Goal: Task Accomplishment & Management: Use online tool/utility

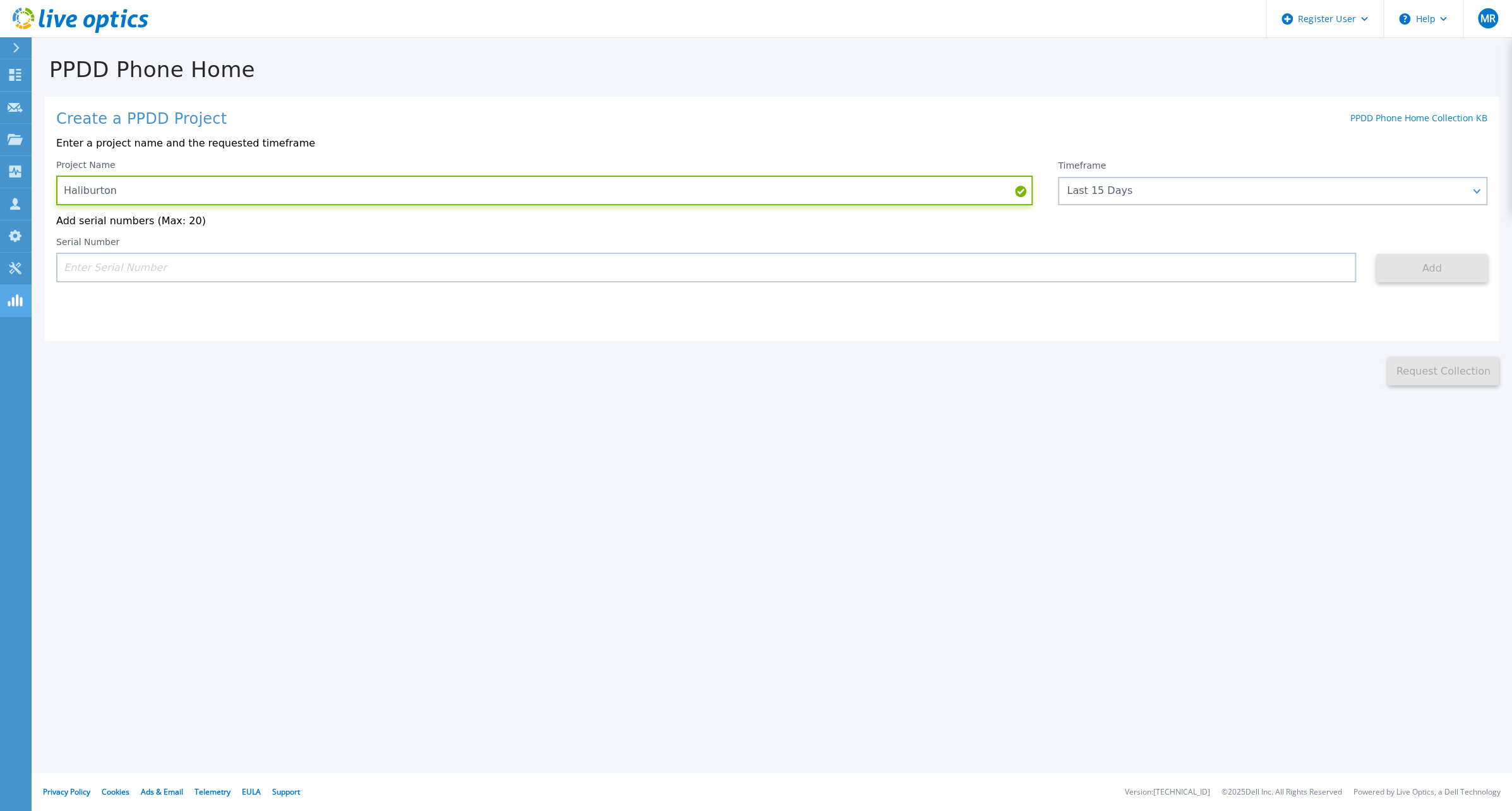
type input "Haliburton"
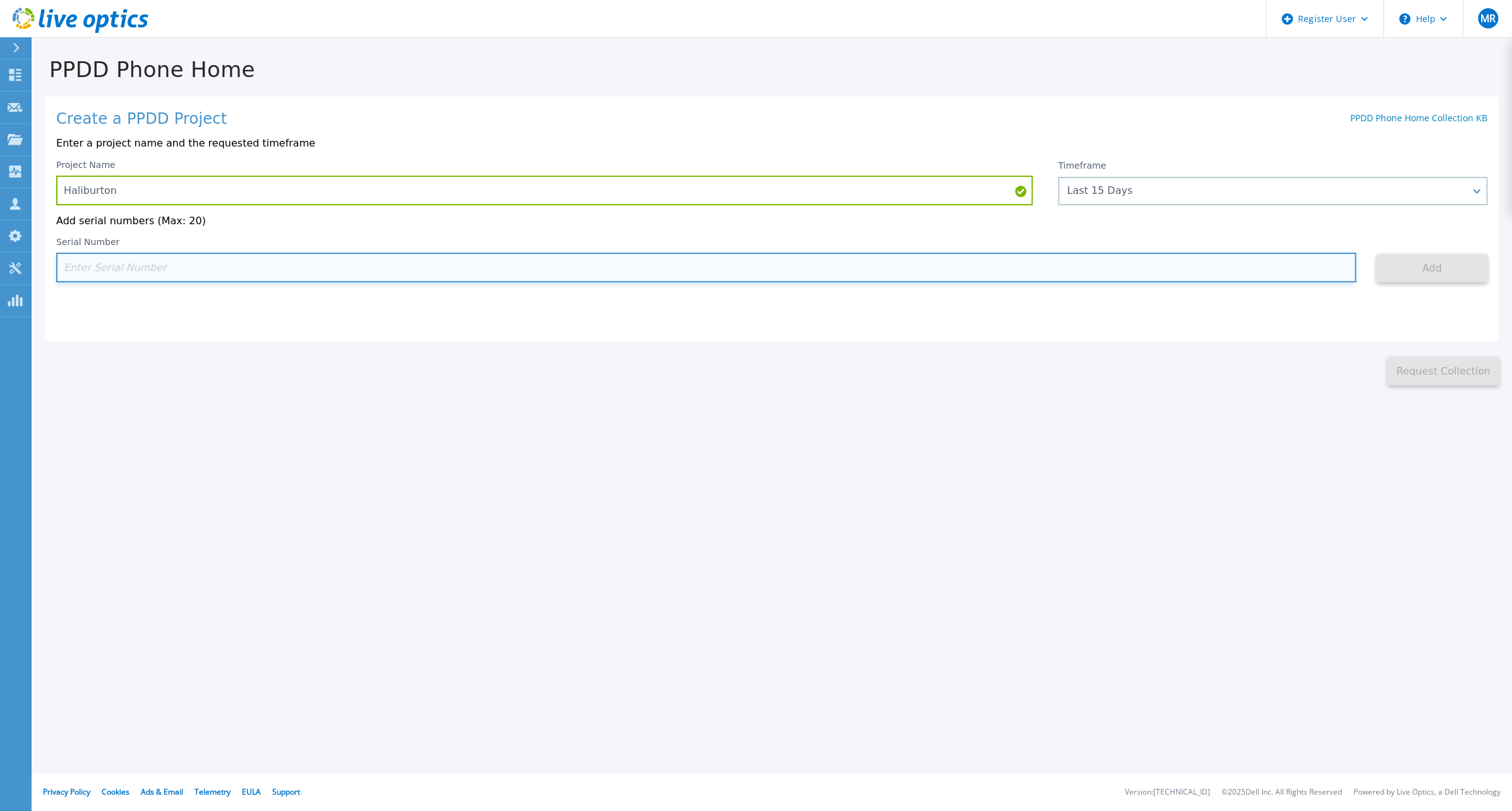
drag, startPoint x: 177, startPoint y: 264, endPoint x: 172, endPoint y: 270, distance: 7.8
click at [177, 264] on input at bounding box center [706, 268] width 1300 height 30
paste input "DE500243000003"
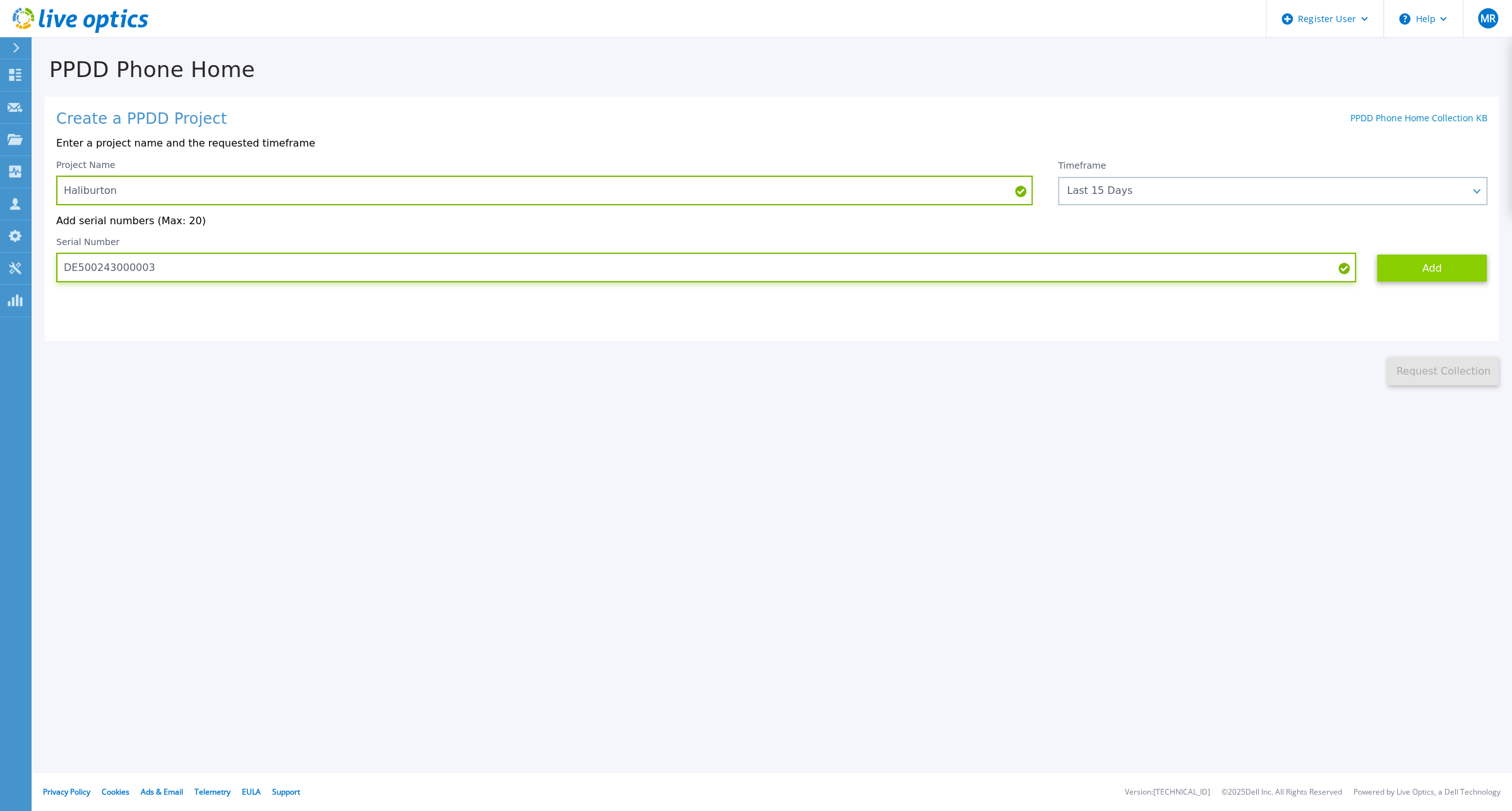
type input "DE500243000003"
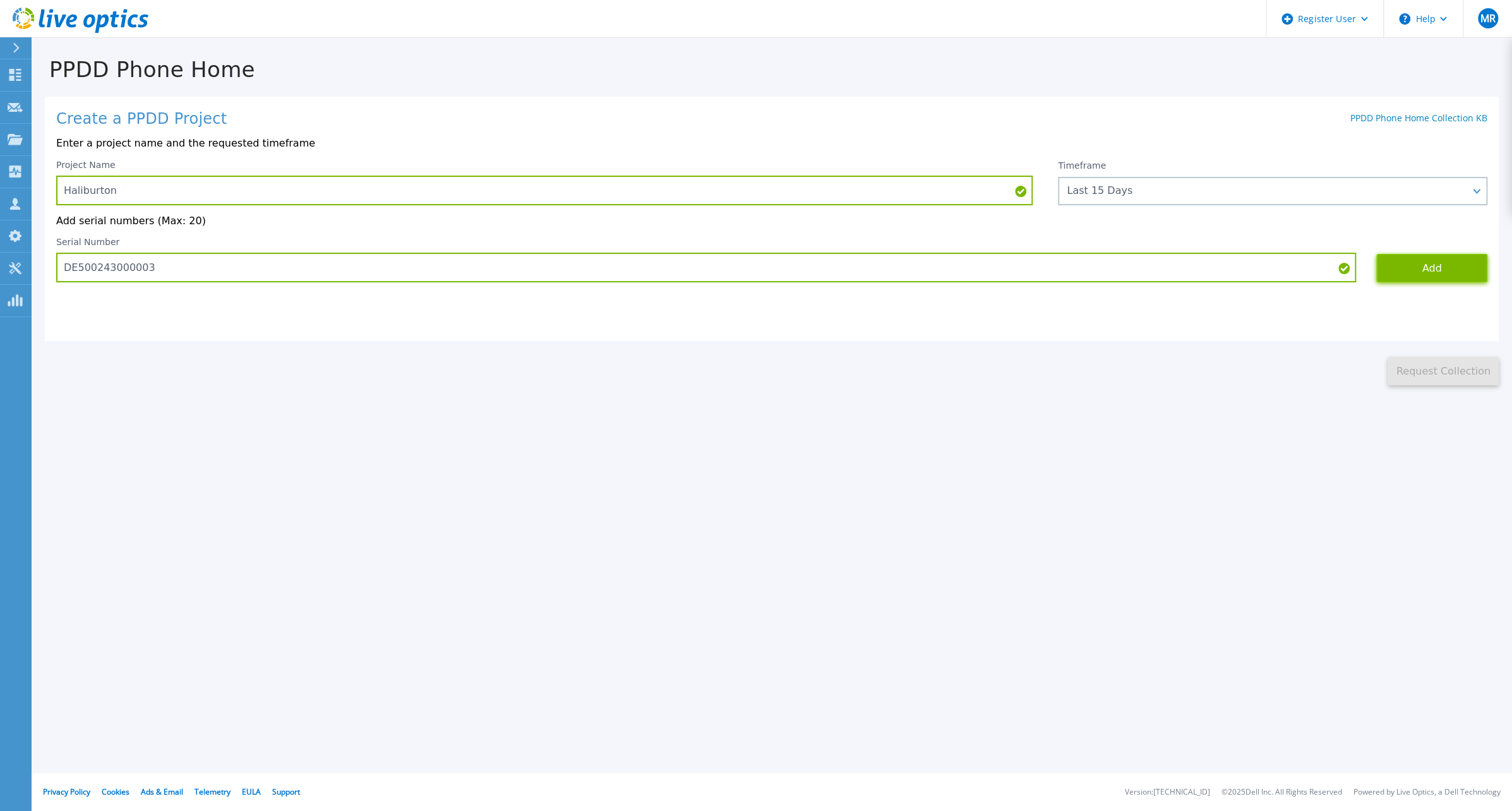
click at [1455, 265] on button "Add" at bounding box center [1432, 268] width 111 height 28
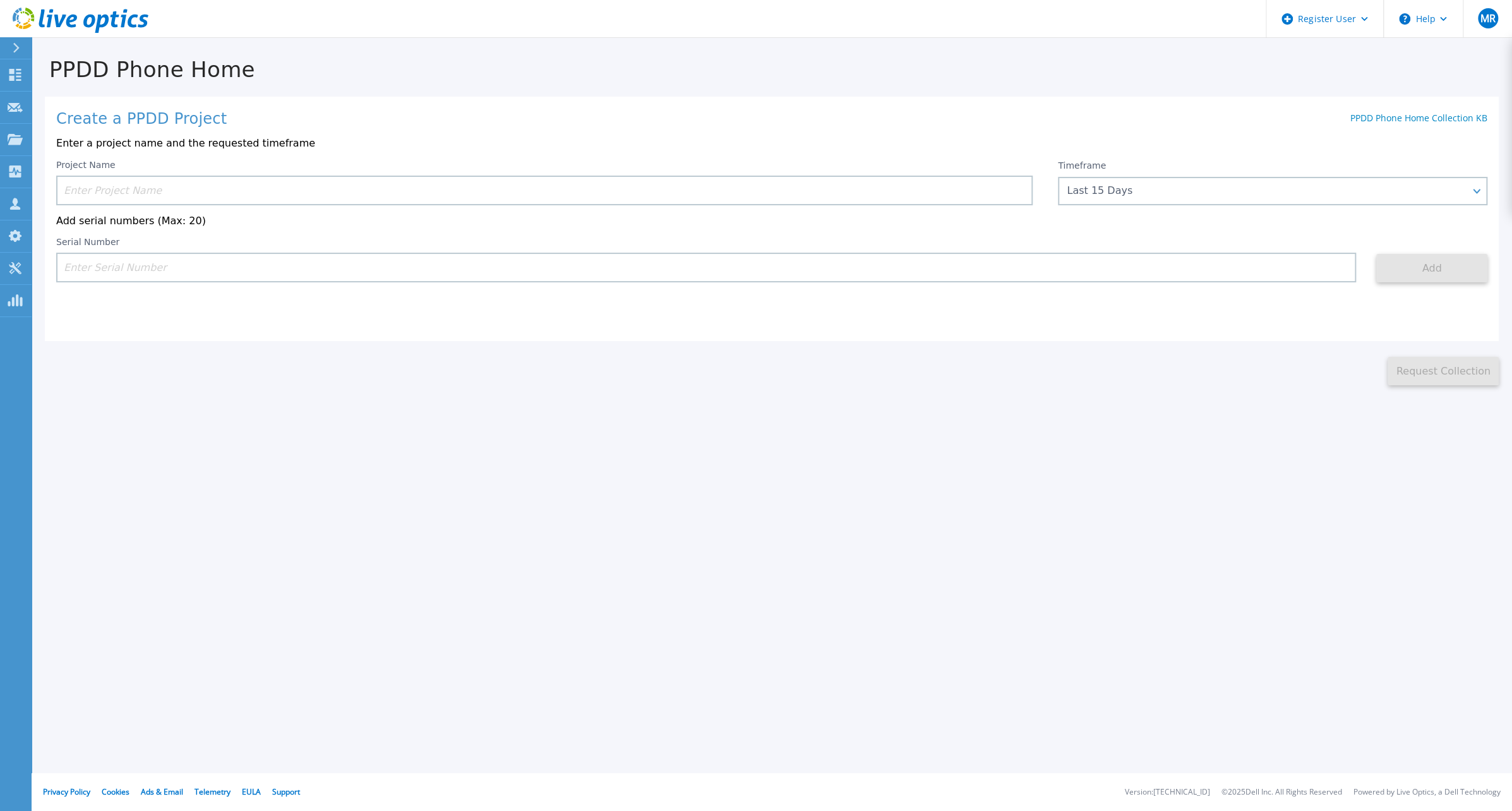
click at [203, 265] on input at bounding box center [706, 268] width 1300 height 30
paste input "DE500243000003"
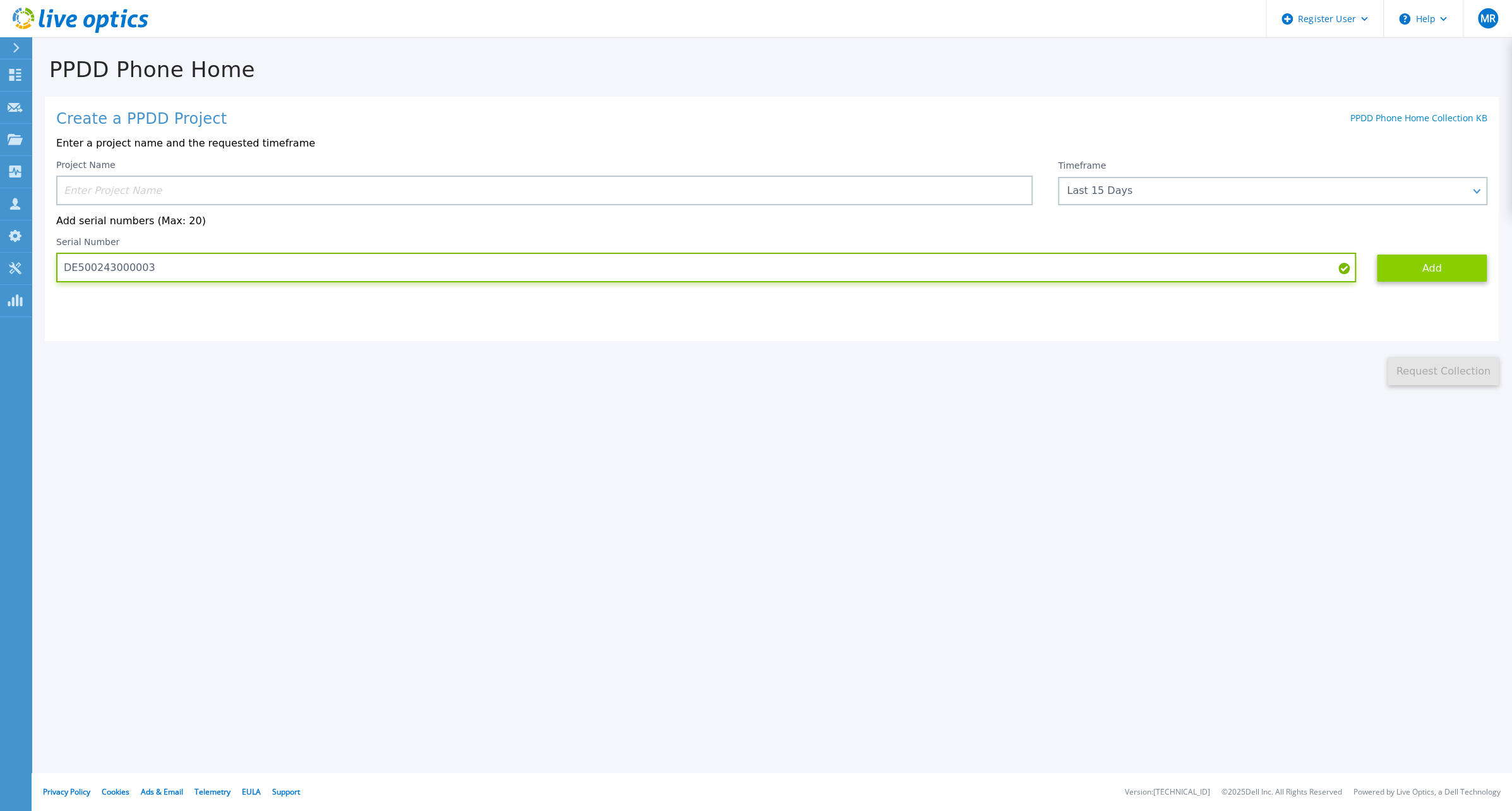
type input "DE500243000003"
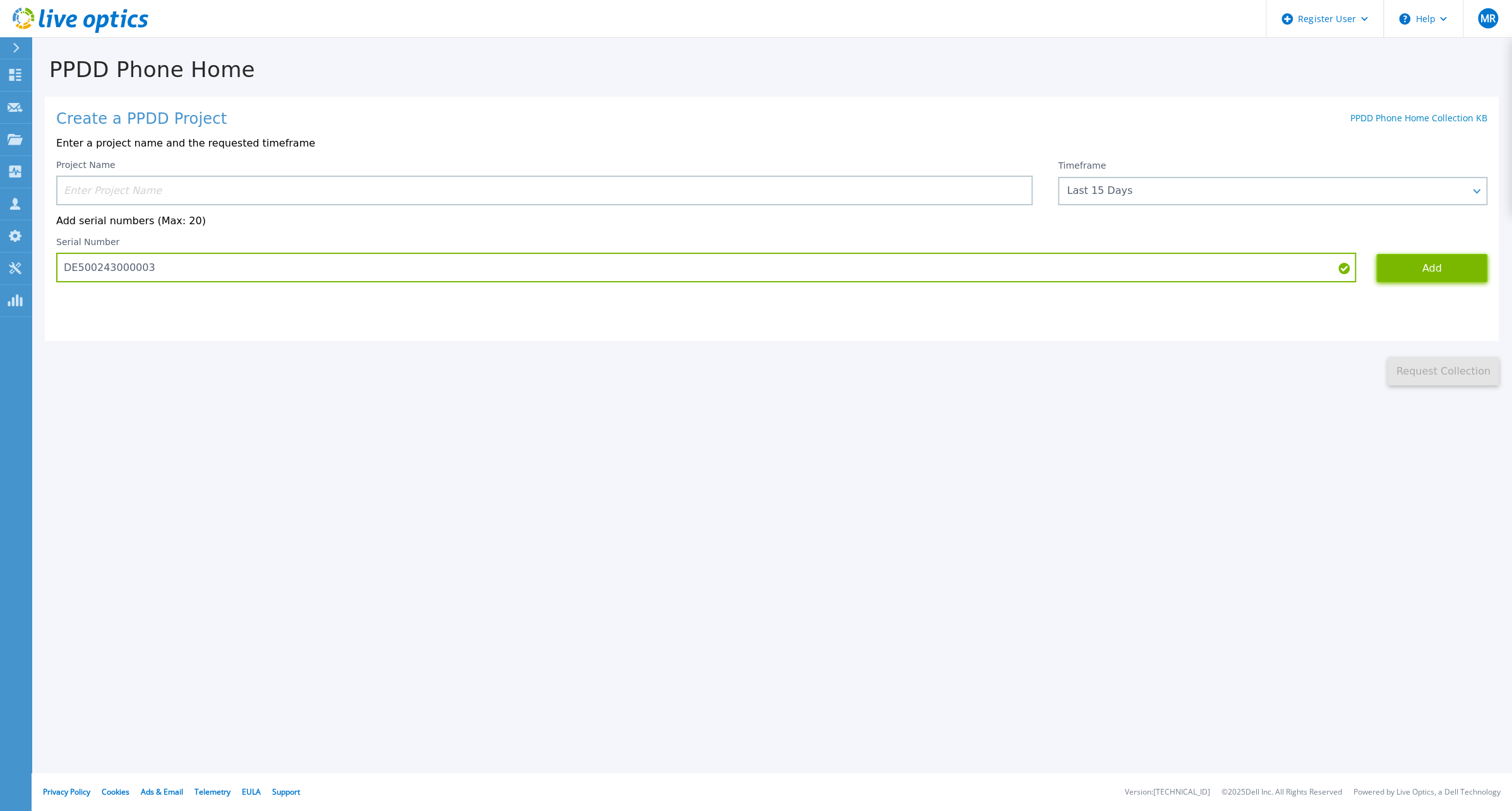
click at [1456, 268] on button "Add" at bounding box center [1432, 268] width 111 height 28
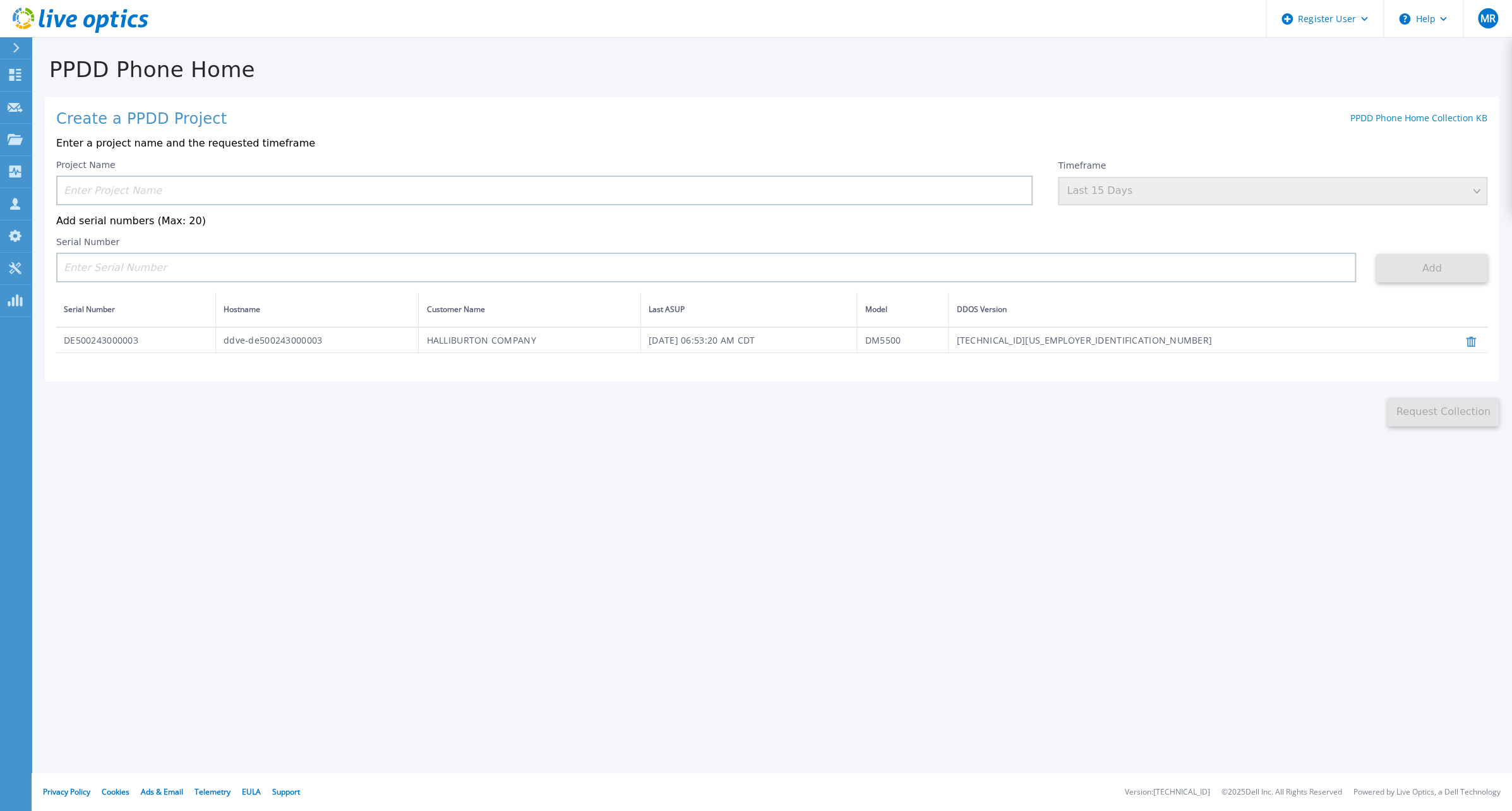
click at [557, 188] on input at bounding box center [545, 191] width 977 height 30
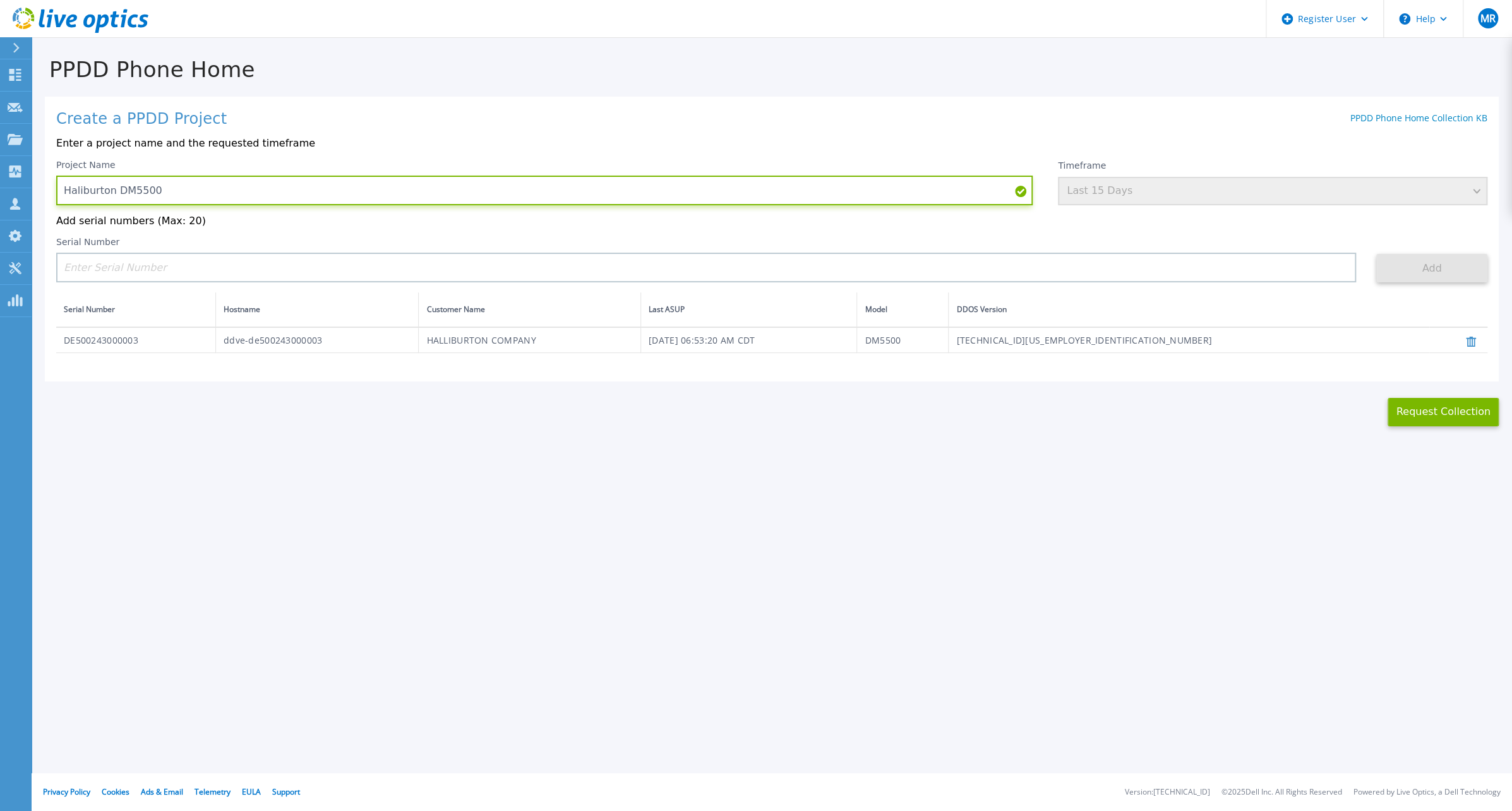
drag, startPoint x: 98, startPoint y: 193, endPoint x: 83, endPoint y: 191, distance: 15.1
click at [83, 191] on input "Haliburton DM5500" at bounding box center [545, 191] width 977 height 30
click at [129, 201] on input "Haliburton DM5500" at bounding box center [545, 191] width 977 height 30
click at [76, 193] on input "Haliburton DM5500" at bounding box center [545, 191] width 977 height 30
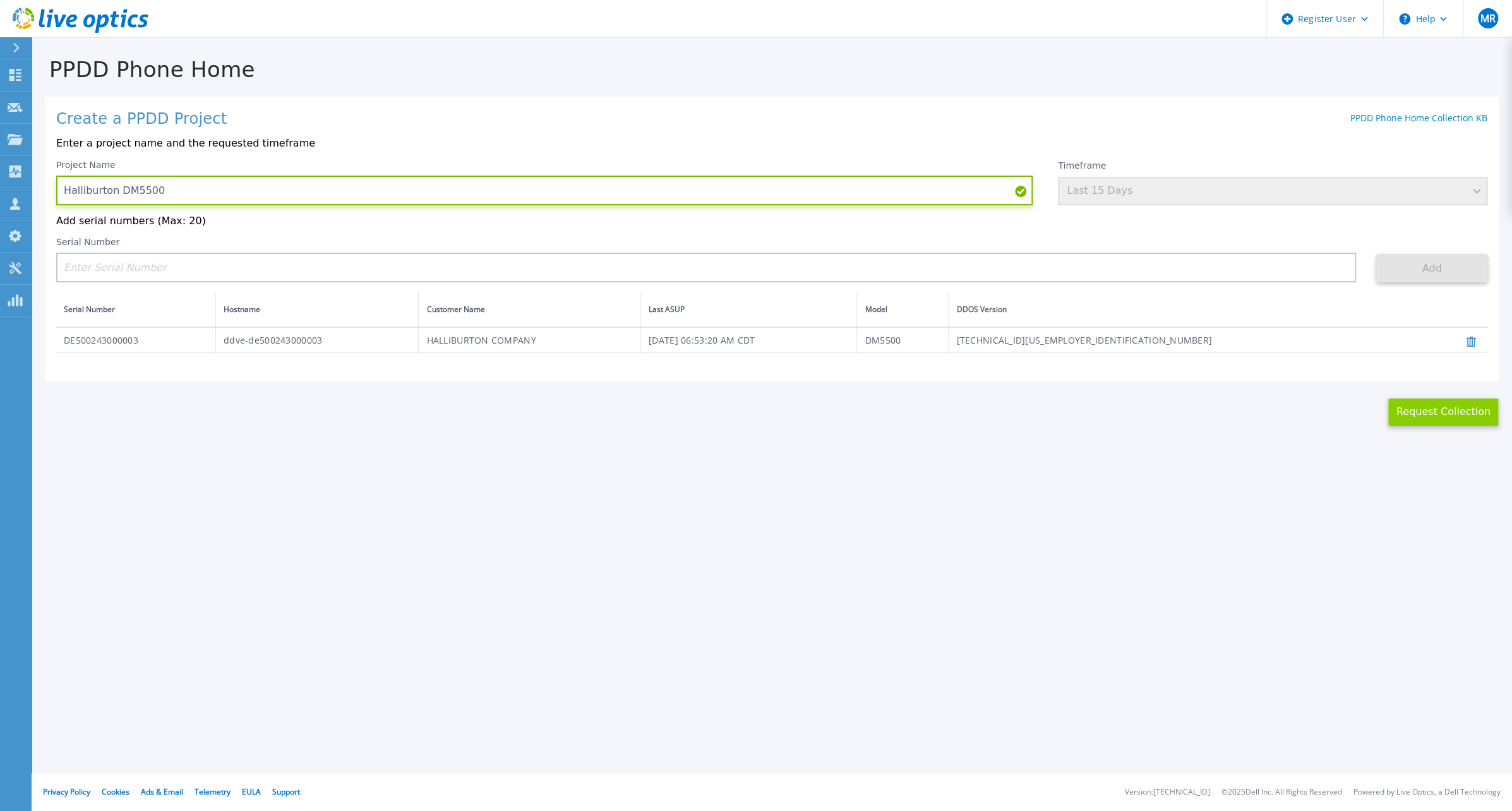
type input "Halliburton DM5500"
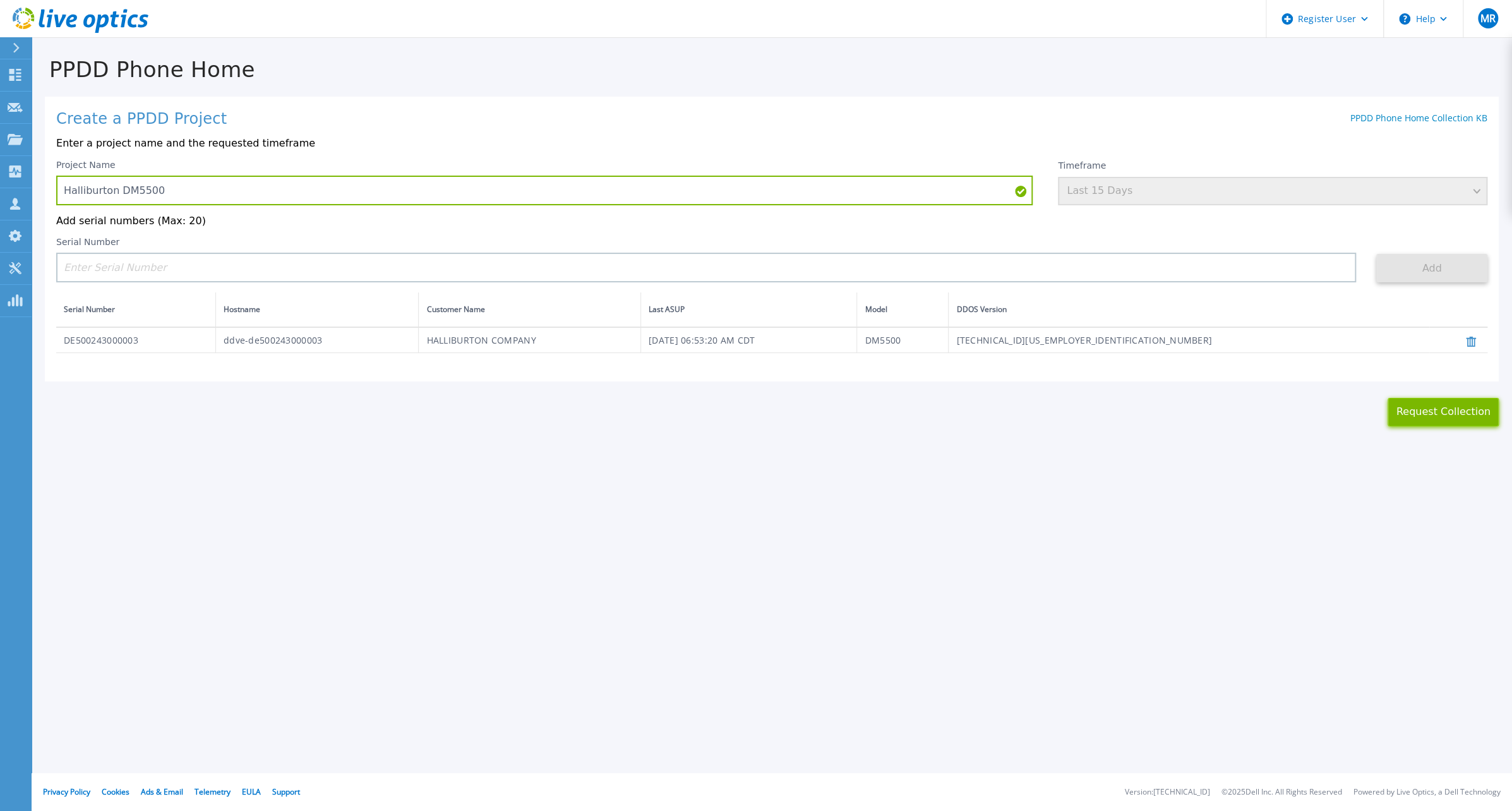
click at [1423, 415] on button "Request Collection" at bounding box center [1444, 412] width 111 height 28
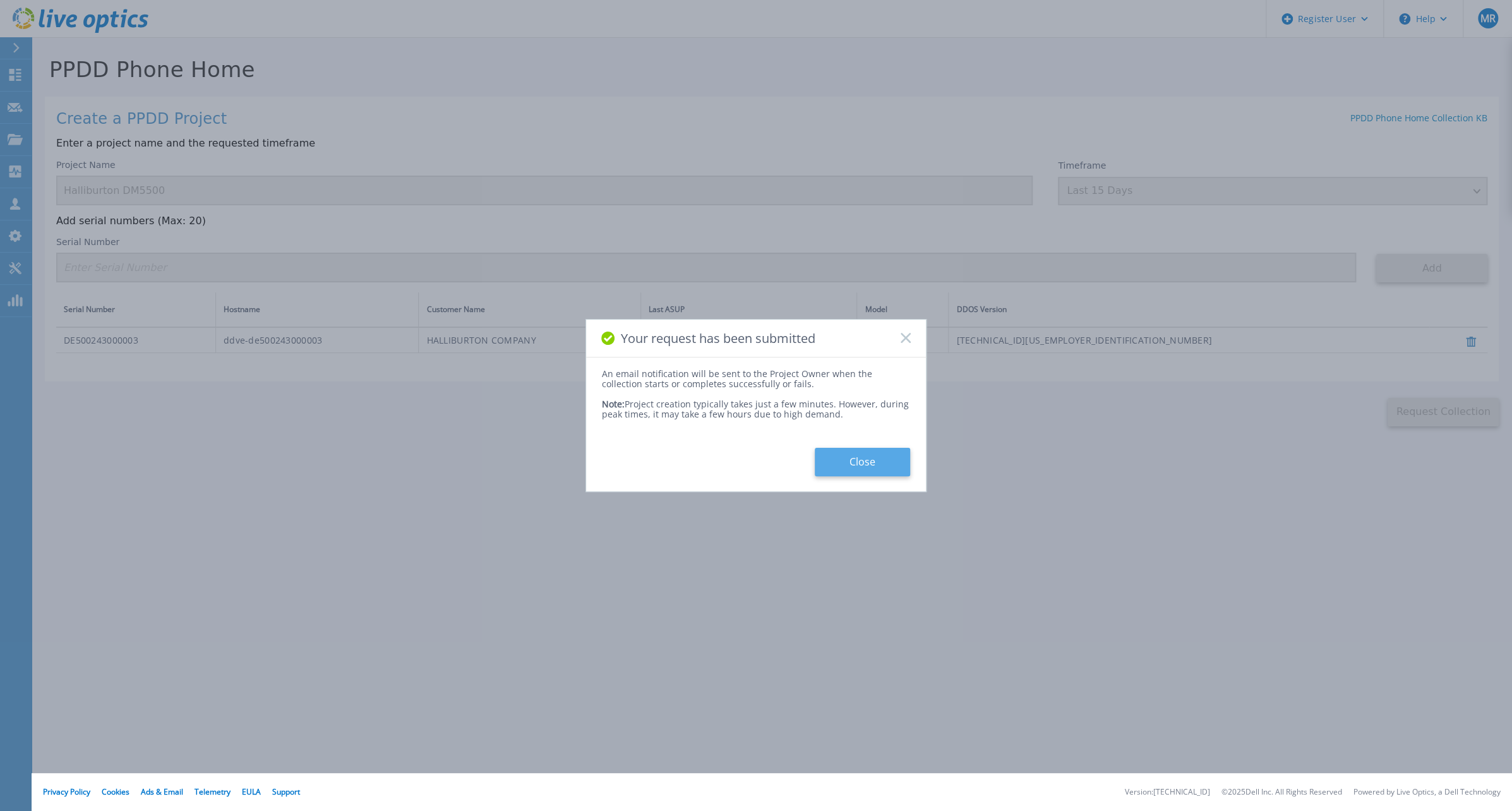
click at [839, 467] on button "Close" at bounding box center [863, 462] width 95 height 28
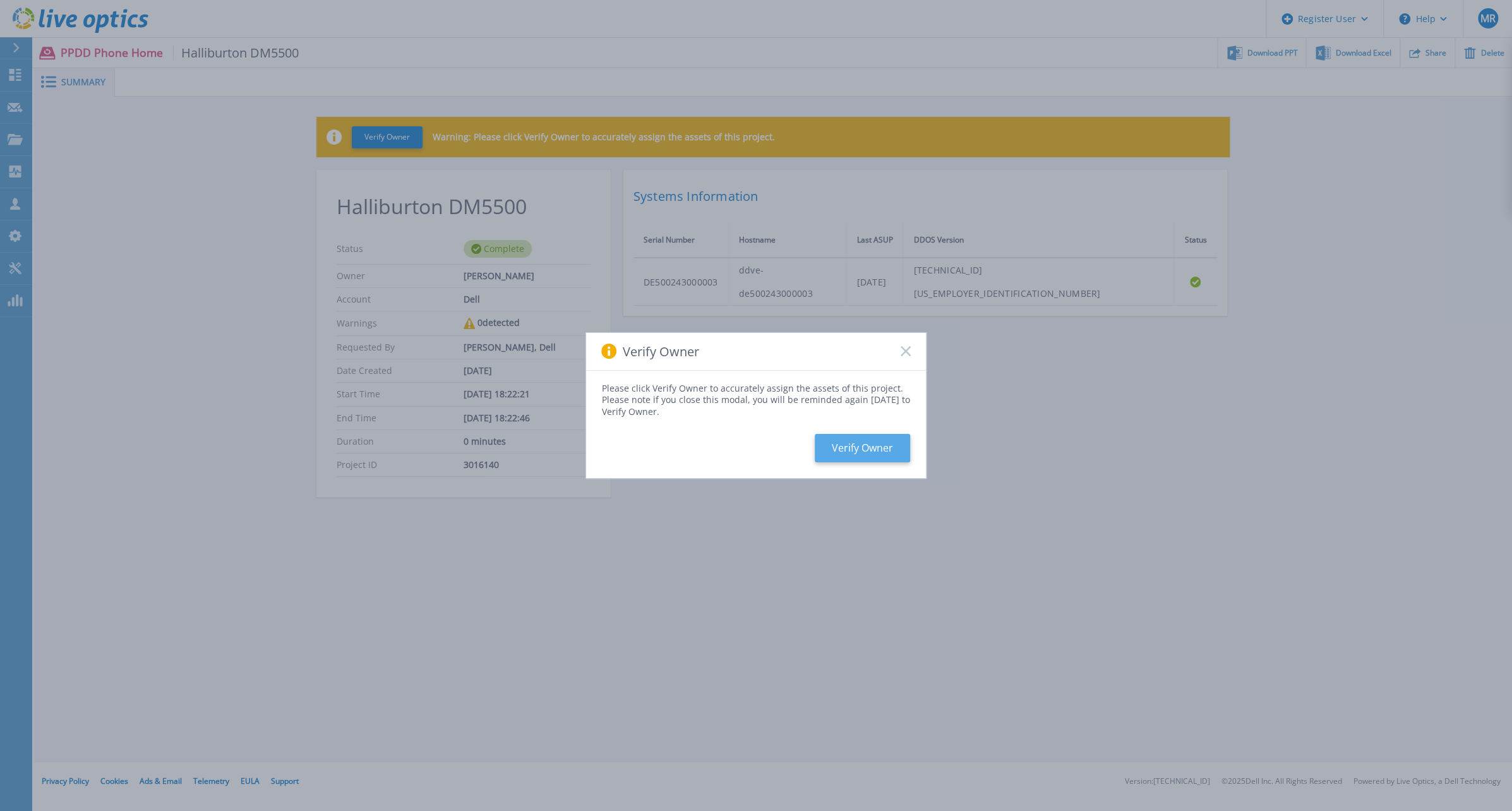
click at [831, 447] on button "Verify Owner" at bounding box center [863, 448] width 95 height 28
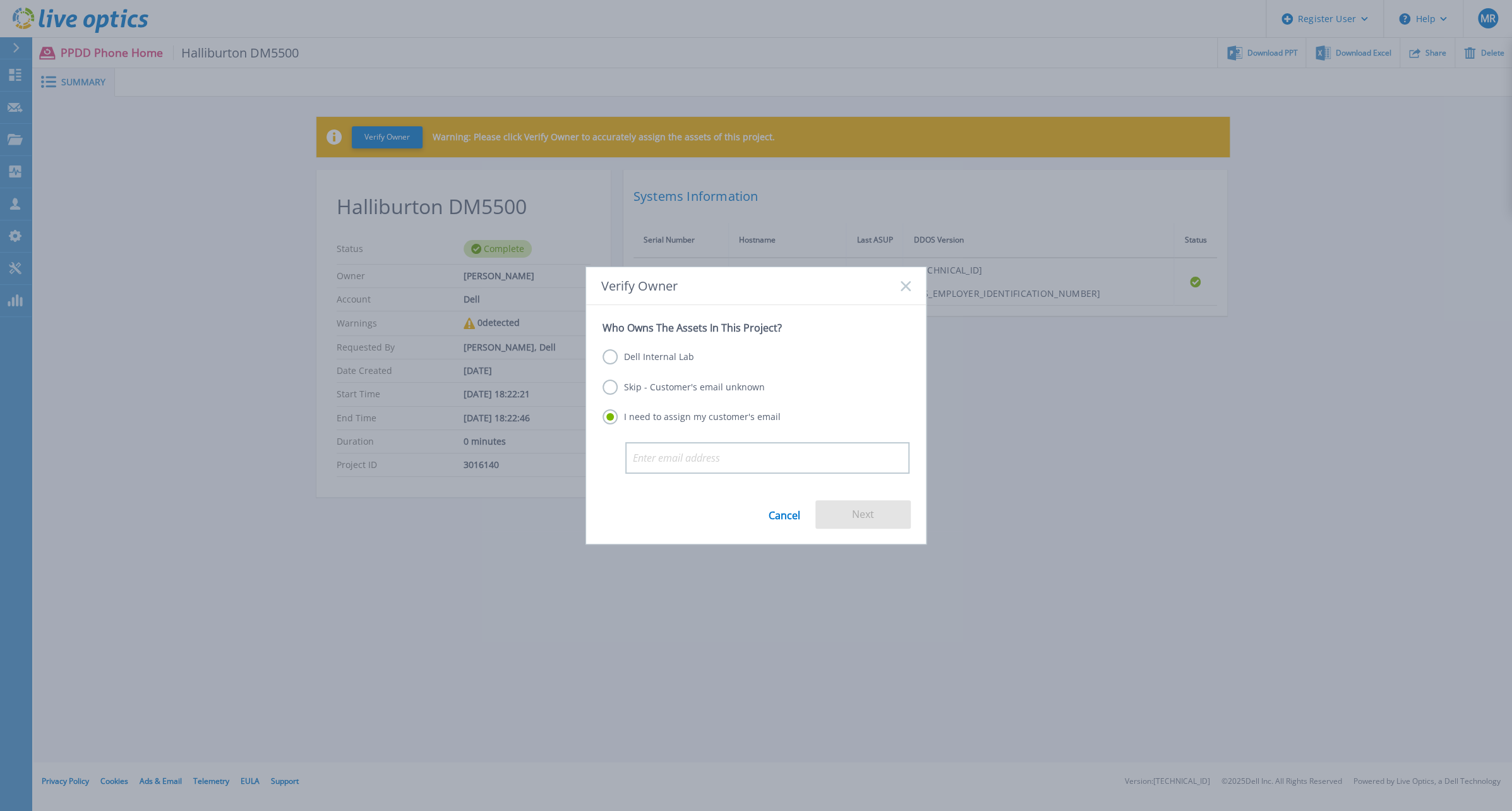
click at [684, 379] on div "Dell Internal Lab Skip - Customer's email unknown I need to assign my customer'…" at bounding box center [756, 388] width 307 height 107
drag, startPoint x: 686, startPoint y: 388, endPoint x: 698, endPoint y: 395, distance: 13.9
click at [688, 388] on label "Skip - Customer's email unknown" at bounding box center [684, 387] width 162 height 15
click at [627, 391] on label "Skip - Customer's email unknown" at bounding box center [684, 387] width 162 height 15
click at [0, 0] on input "Skip - Customer's email unknown" at bounding box center [0, 0] width 0 height 0
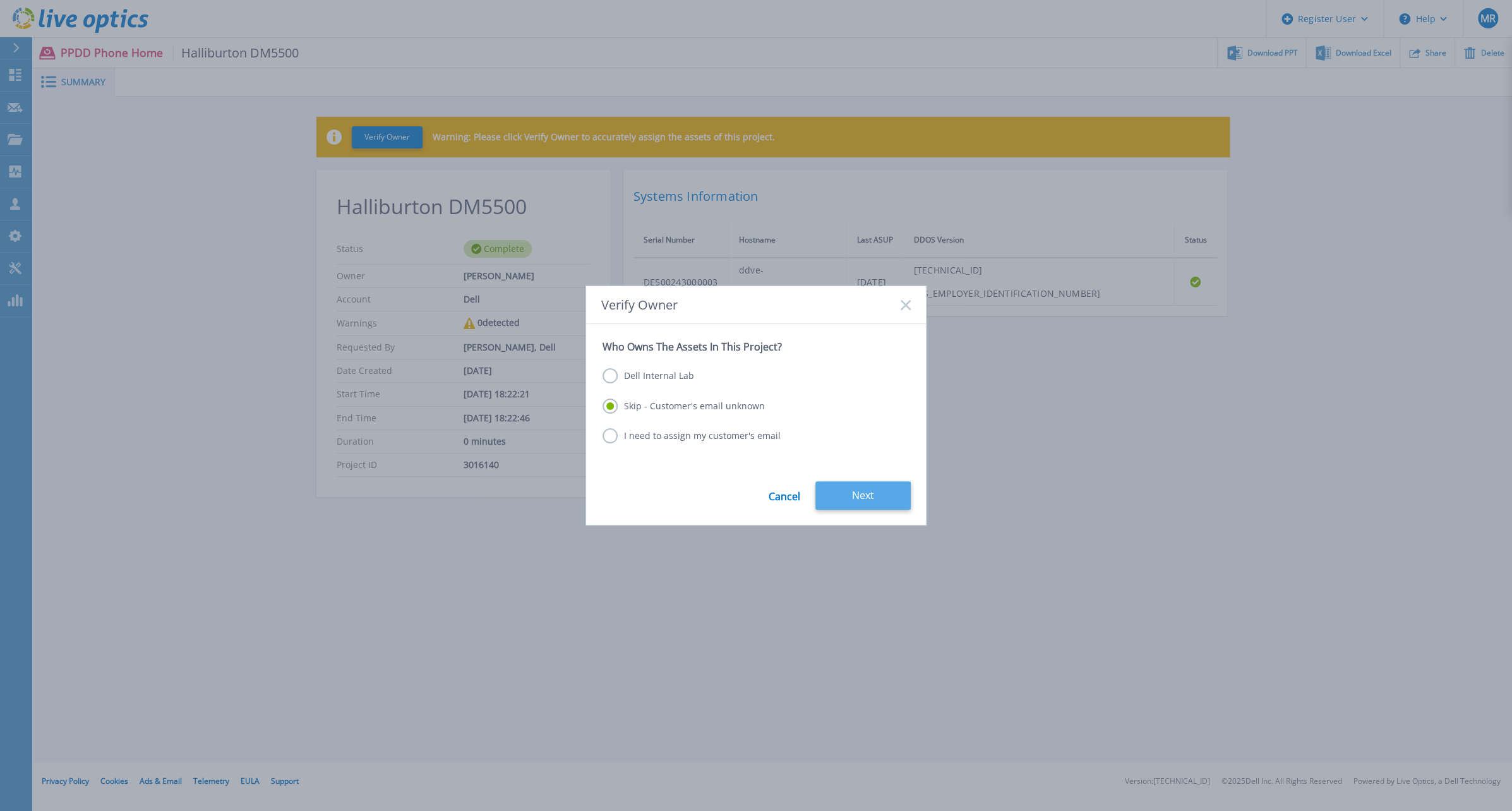
click at [877, 493] on button "Next" at bounding box center [863, 496] width 95 height 28
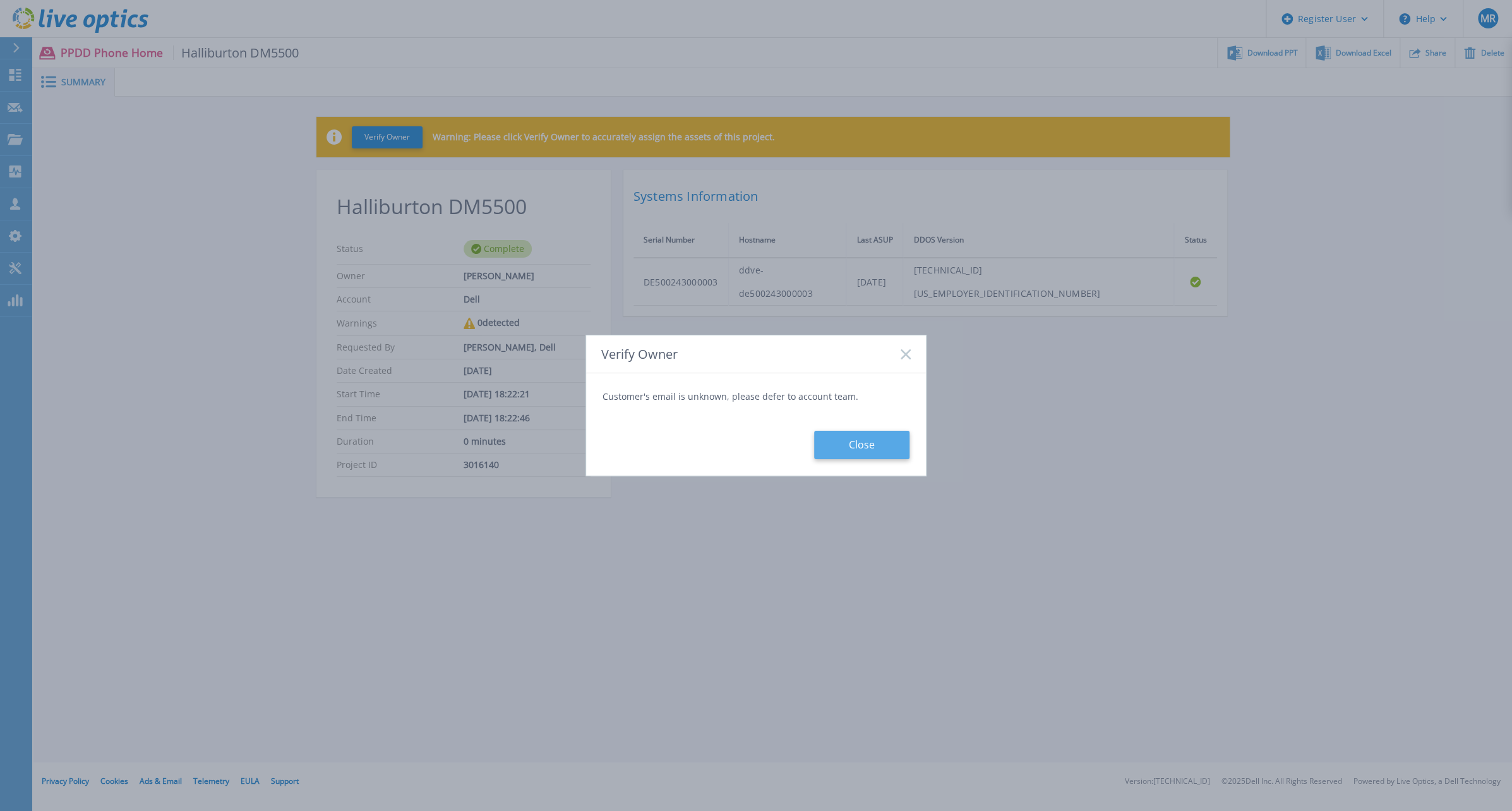
click at [841, 454] on button "Close" at bounding box center [862, 445] width 95 height 28
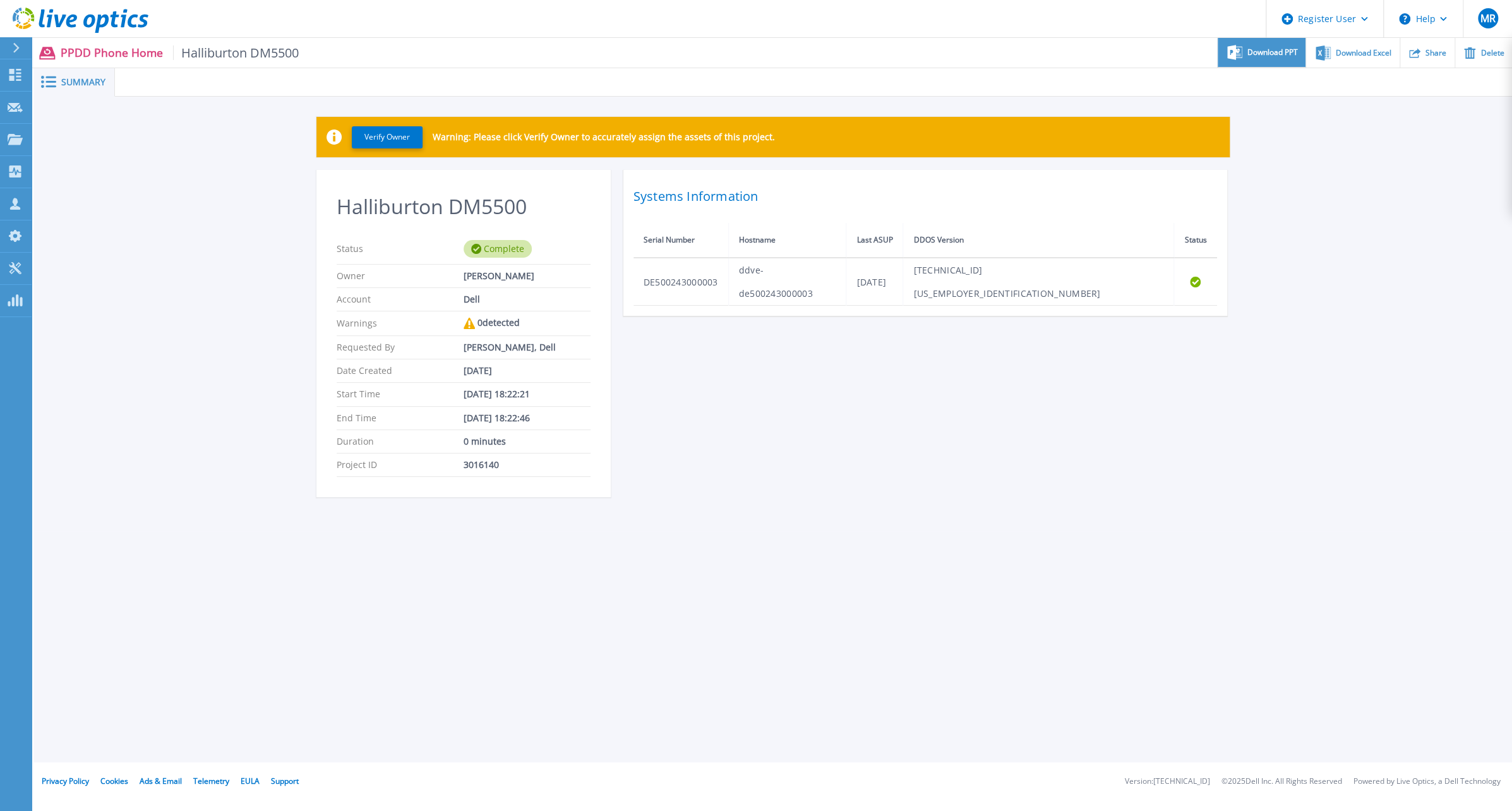
click at [1271, 49] on span "Download PPT" at bounding box center [1273, 52] width 50 height 7
